Goal: Information Seeking & Learning: Learn about a topic

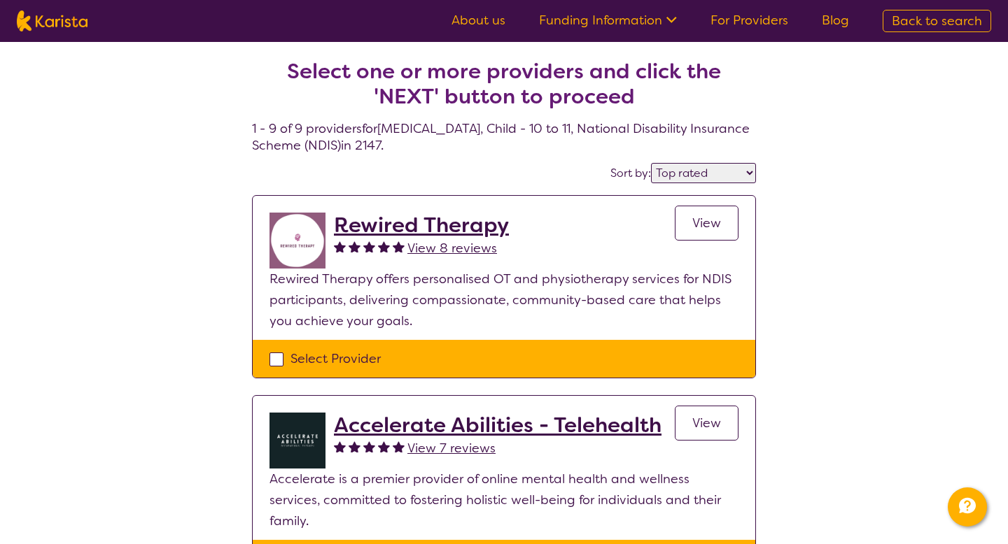
select select "by_score"
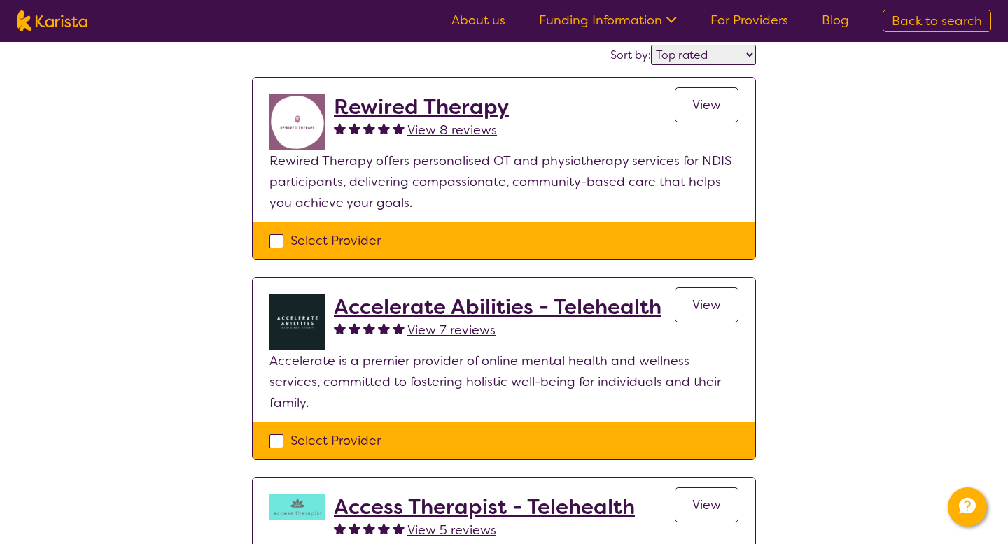
click at [922, 26] on span "Back to search" at bounding box center [936, 21] width 90 height 17
select select "[MEDICAL_DATA]"
select select "CH"
select select "NDIS"
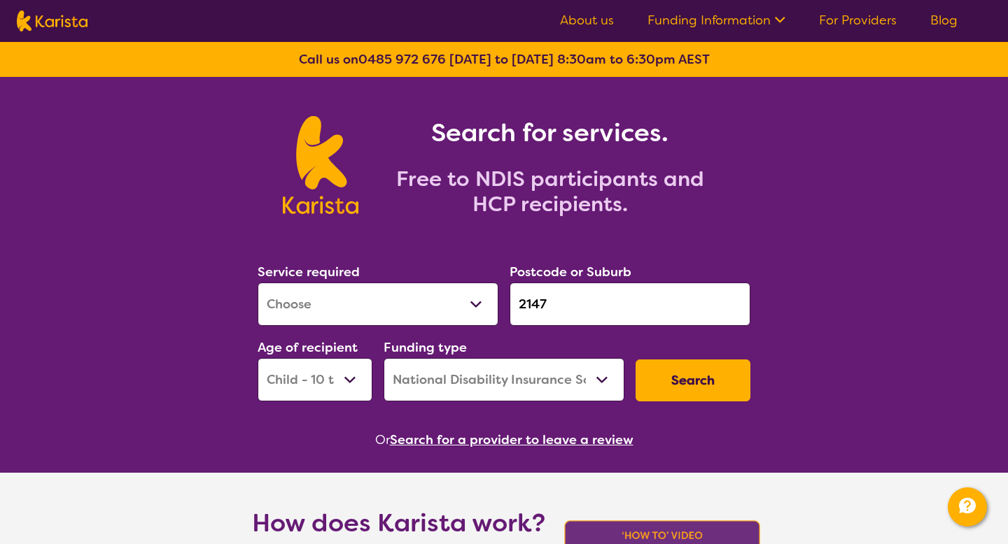
click at [362, 323] on select "Allied Health Assistant Assessment (ADHD or Autism) Behaviour support Counselli…" at bounding box center [377, 304] width 241 height 43
click at [257, 283] on select "Allied Health Assistant Assessment (ADHD or Autism) Behaviour support Counselli…" at bounding box center [377, 304] width 241 height 43
click at [364, 305] on select "Allied Health Assistant Assessment (ADHD or Autism) Behaviour support Counselli…" at bounding box center [377, 304] width 241 height 43
select select "Key Worker"
click at [257, 283] on select "Allied Health Assistant Assessment (ADHD or Autism) Behaviour support Counselli…" at bounding box center [377, 304] width 241 height 43
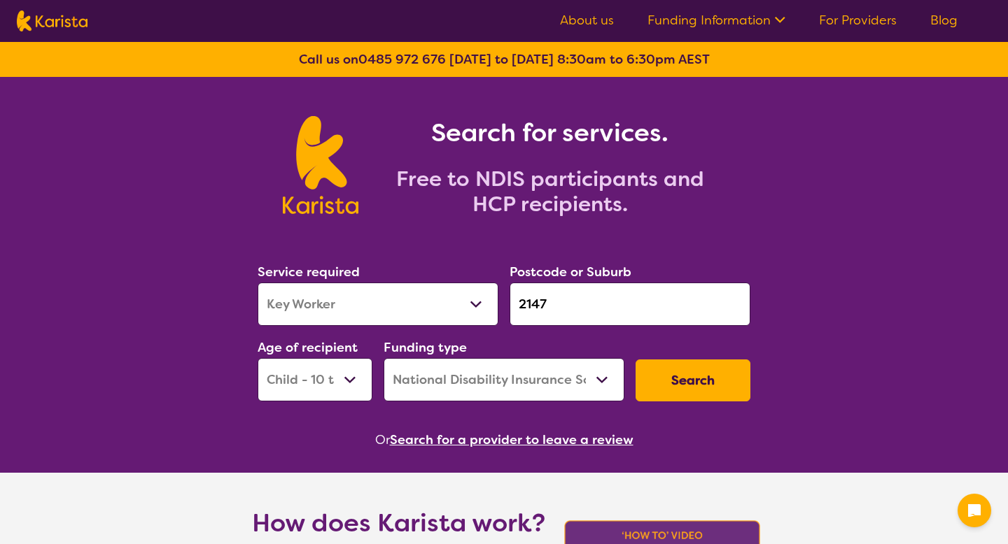
select select "Key Worker"
select select "CH"
select select "NDIS"
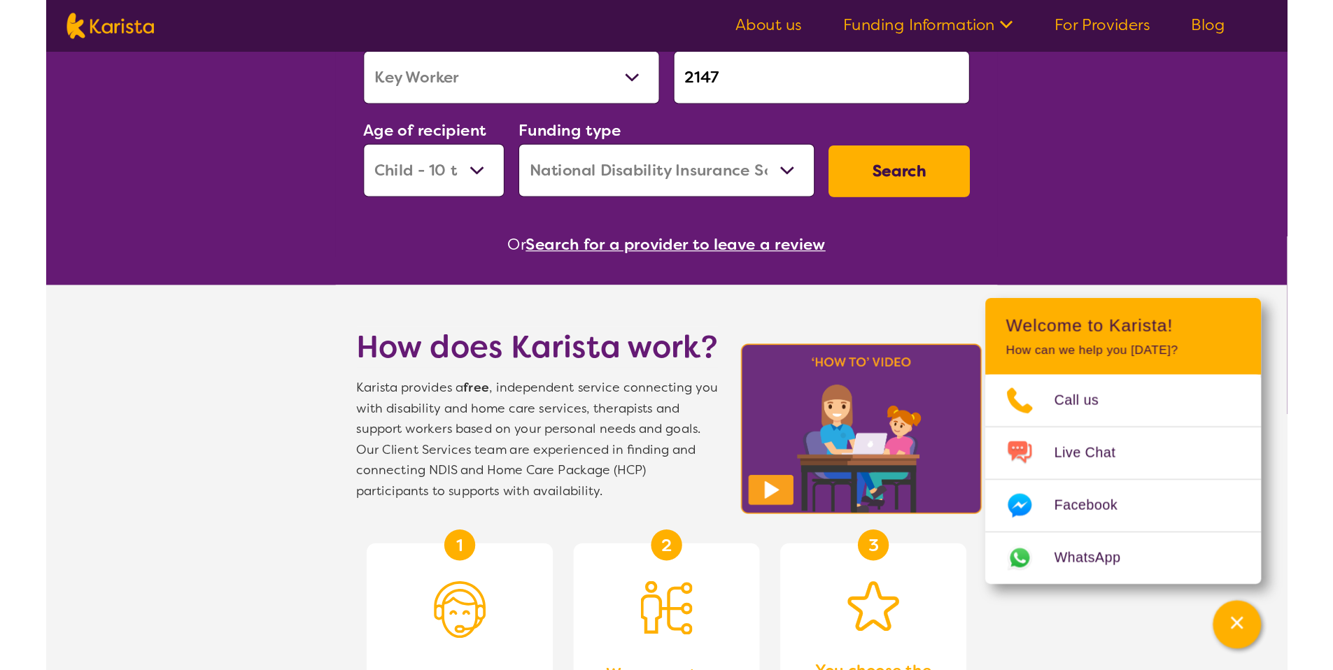
scroll to position [239, 0]
